Goal: Find specific page/section: Find specific page/section

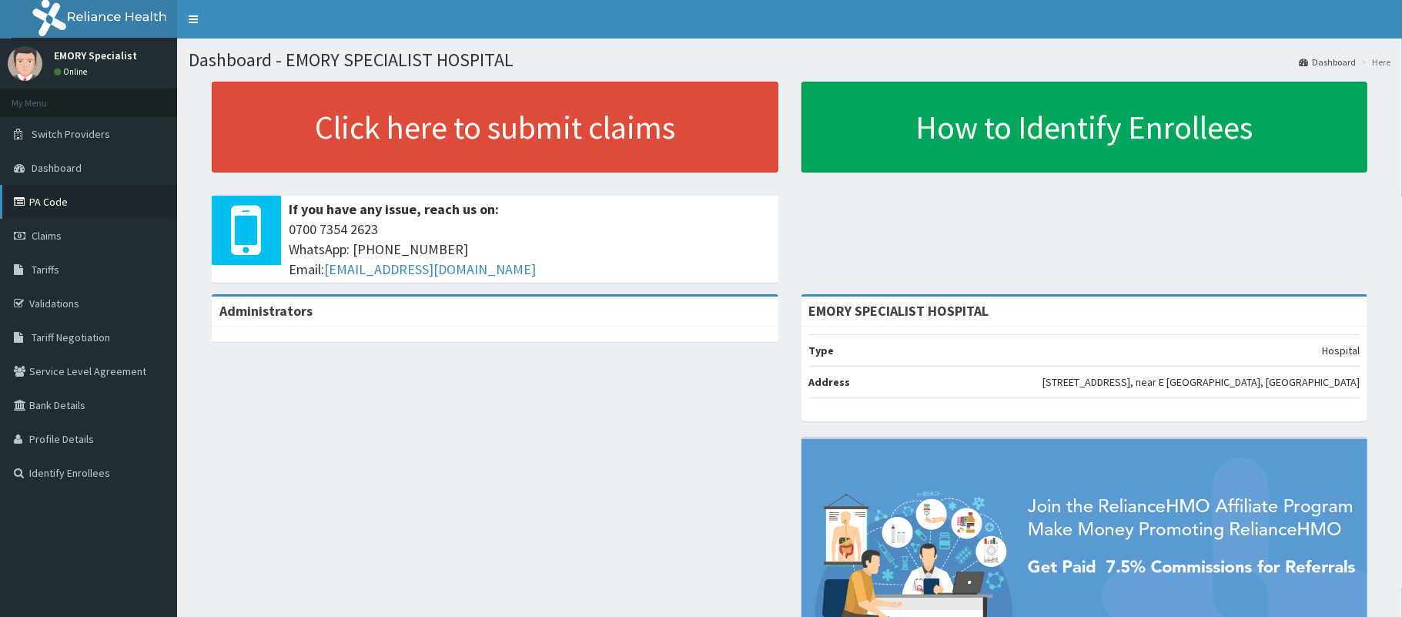
click at [46, 194] on link "PA Code" at bounding box center [88, 202] width 177 height 34
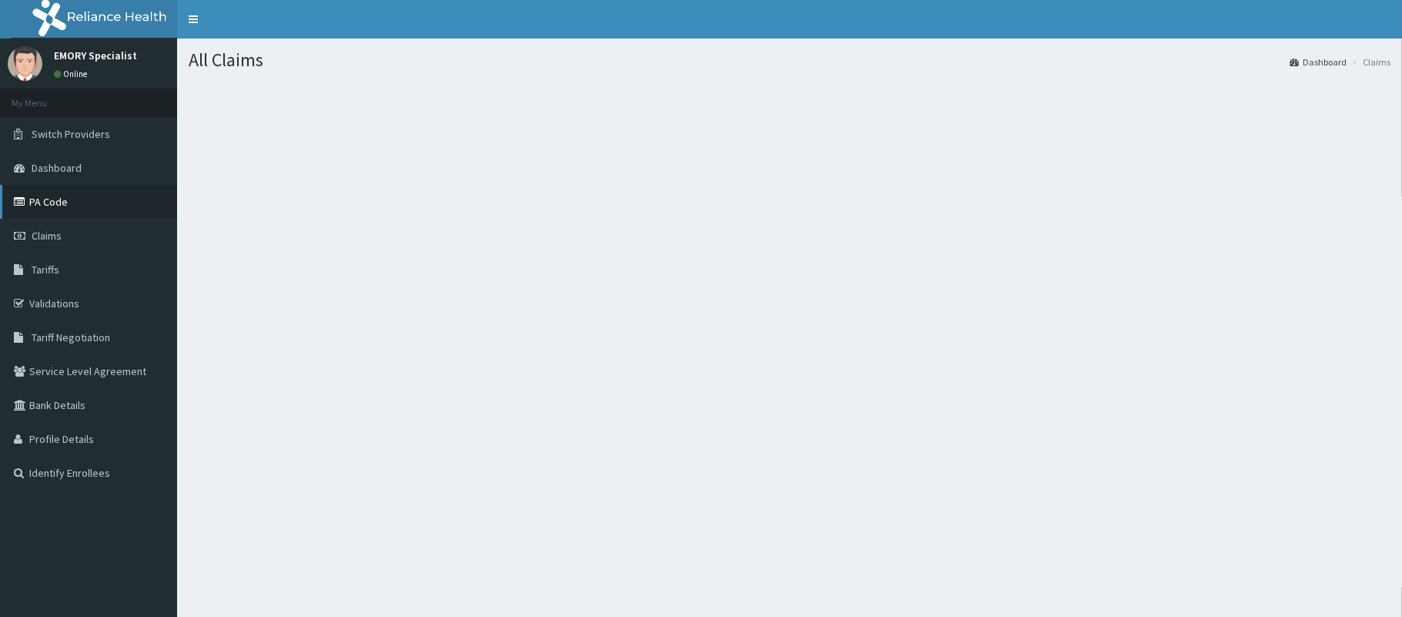
click at [52, 206] on link "PA Code" at bounding box center [88, 202] width 177 height 34
click at [55, 198] on link "PA Code" at bounding box center [88, 202] width 177 height 34
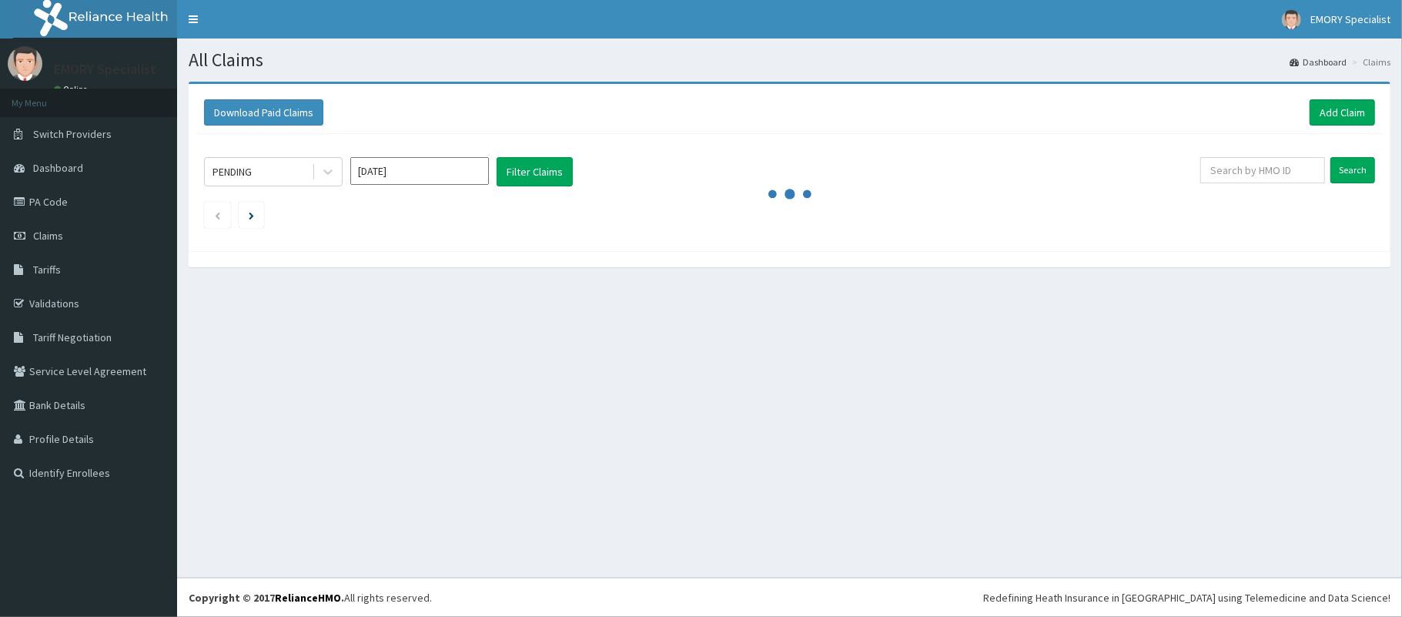
click at [69, 198] on link "PA Code" at bounding box center [88, 202] width 177 height 34
